Goal: Information Seeking & Learning: Find specific fact

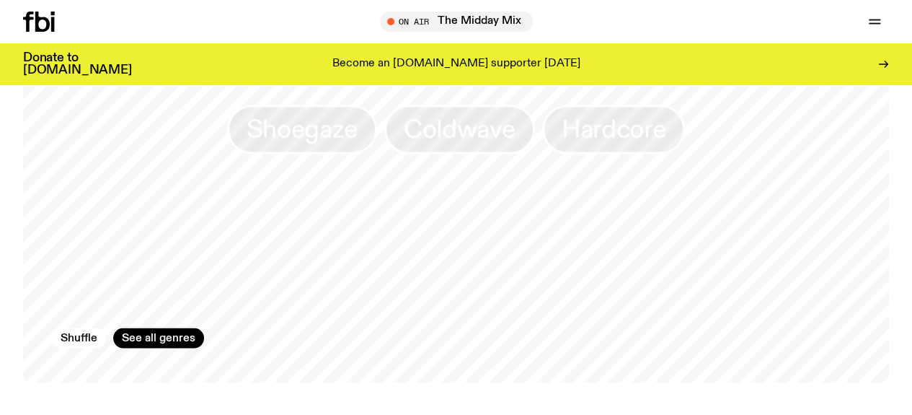
scroll to position [1220, 0]
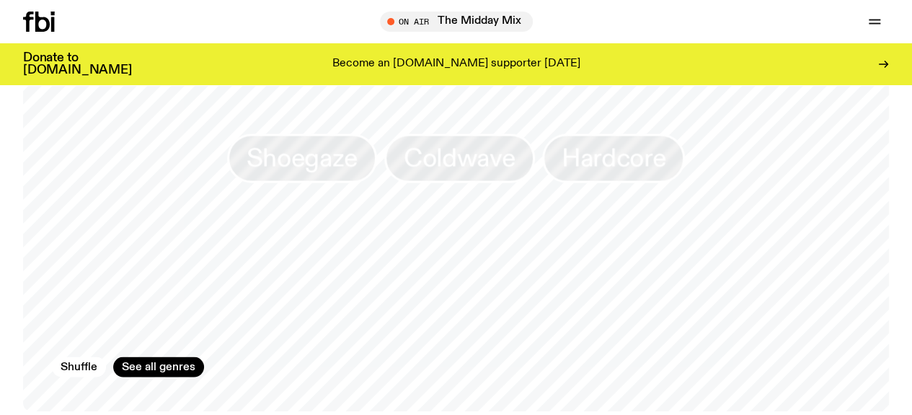
click at [0, 0] on icon "button" at bounding box center [0, 0] width 0 height 0
click at [0, 0] on link "Explore" at bounding box center [0, 0] width 0 height 0
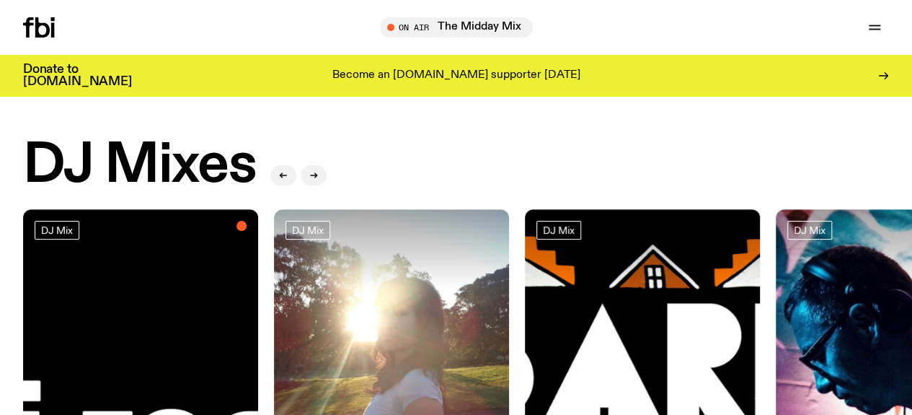
click at [0, 0] on link "Read" at bounding box center [0, 0] width 0 height 0
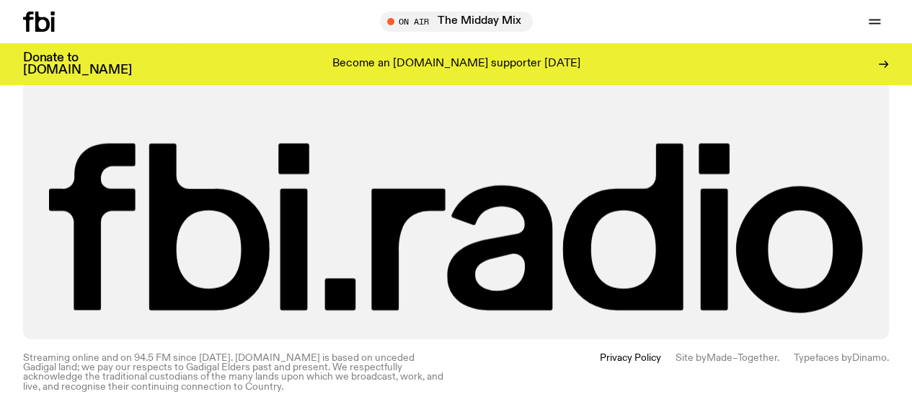
scroll to position [1866, 0]
click at [0, 0] on button "button" at bounding box center [0, 0] width 0 height 0
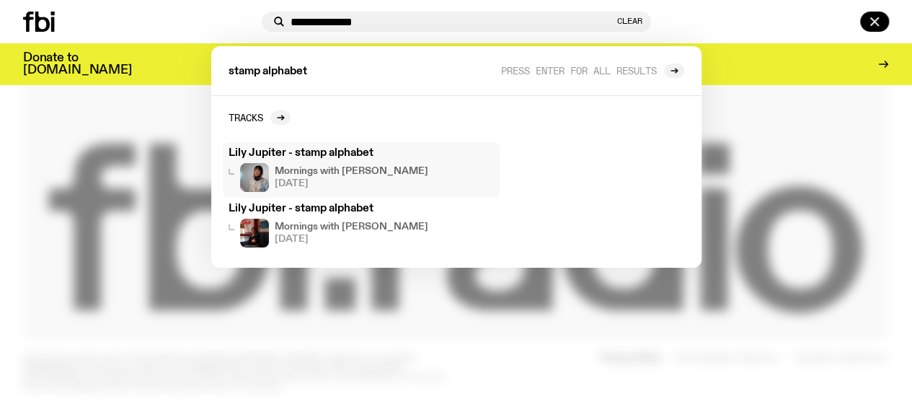
type input "**********"
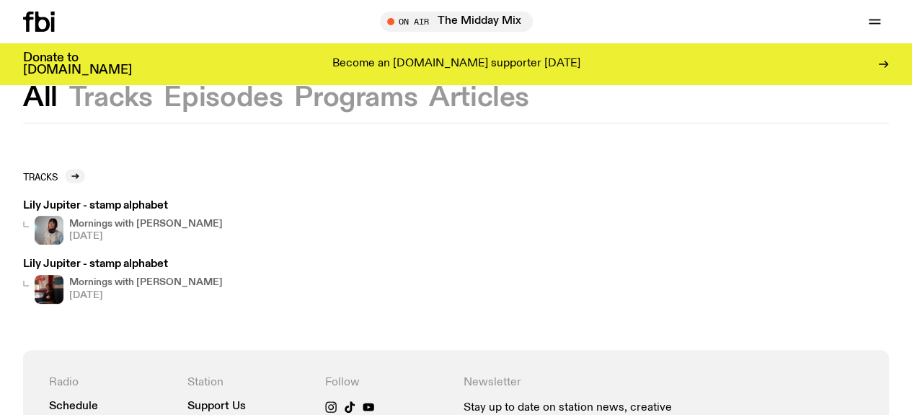
scroll to position [22, 0]
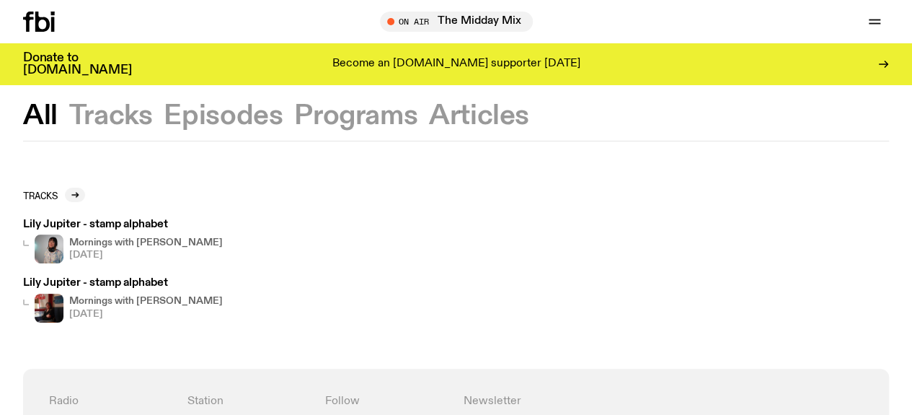
click at [107, 226] on h3 "Lily Jupiter - stamp alphabet" at bounding box center [123, 224] width 200 height 11
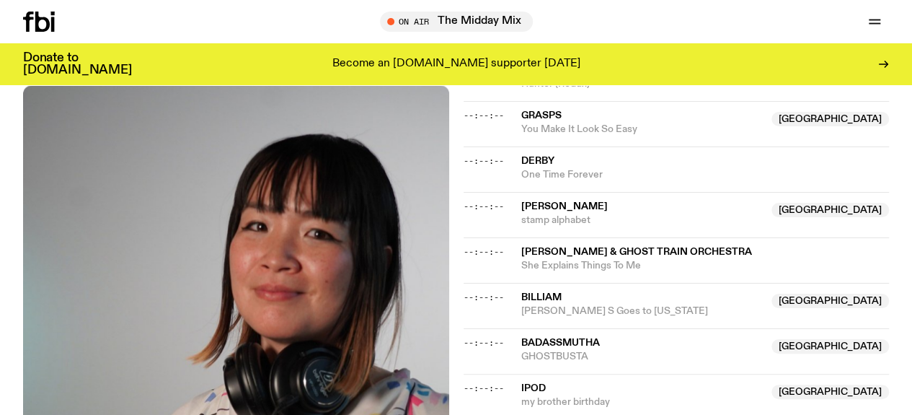
scroll to position [844, 0]
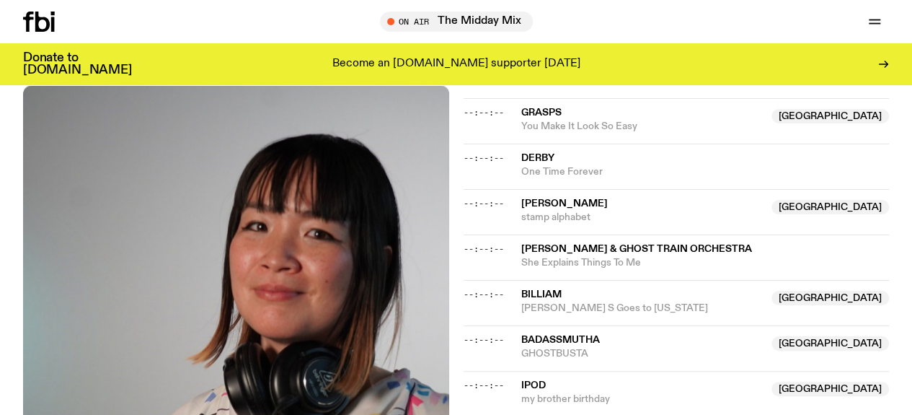
click at [548, 198] on span "[PERSON_NAME]" at bounding box center [564, 203] width 87 height 10
click at [554, 198] on span "[PERSON_NAME]" at bounding box center [564, 203] width 87 height 10
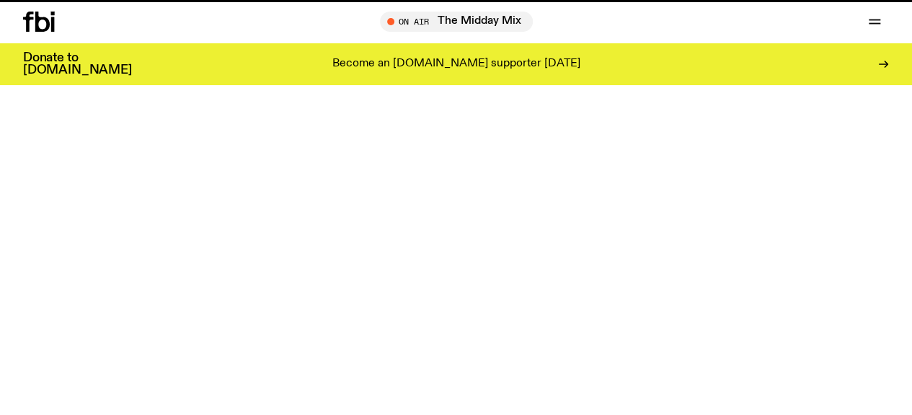
scroll to position [22, 0]
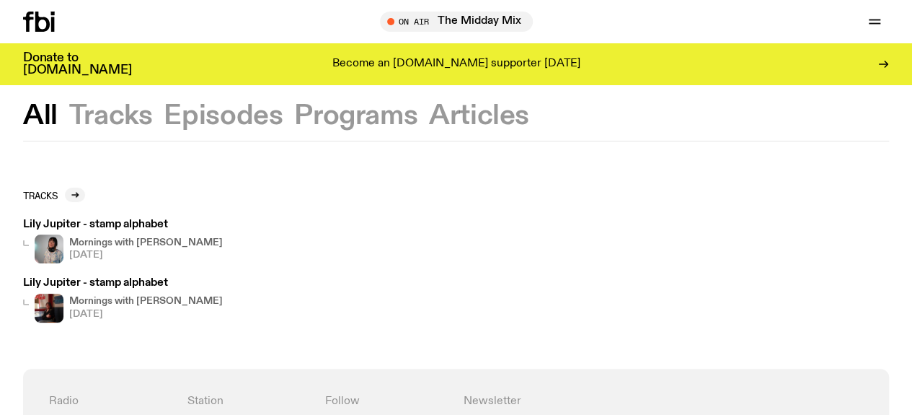
click at [102, 282] on h3 "Lily Jupiter - stamp alphabet" at bounding box center [123, 283] width 200 height 11
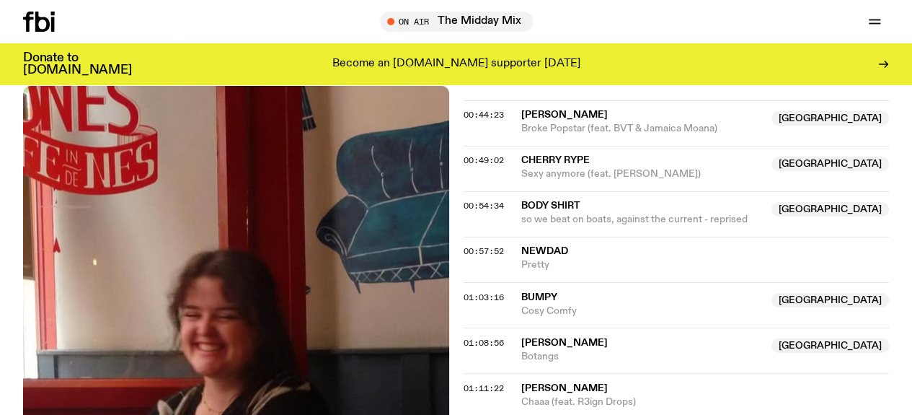
scroll to position [1009, 0]
